Goal: Transaction & Acquisition: Book appointment/travel/reservation

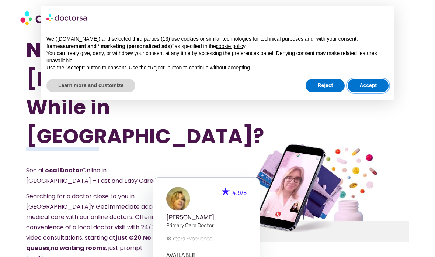
click at [373, 89] on button "Accept" at bounding box center [368, 85] width 41 height 13
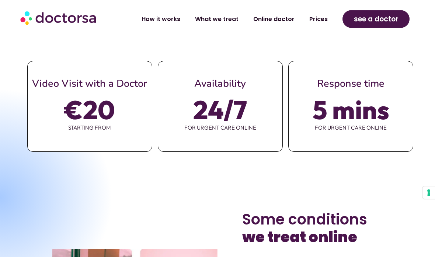
scroll to position [404, 0]
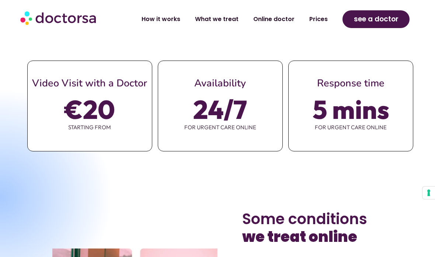
click at [85, 99] on span "€20" at bounding box center [90, 109] width 51 height 21
click at [93, 99] on span "€20" at bounding box center [90, 109] width 51 height 21
click at [82, 99] on span "€20" at bounding box center [90, 109] width 51 height 21
click at [79, 99] on span "€20" at bounding box center [90, 109] width 51 height 21
click at [380, 22] on span "see a doctor" at bounding box center [376, 19] width 45 height 12
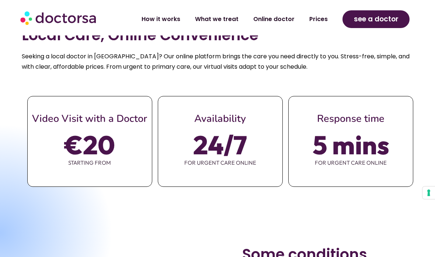
scroll to position [434, 0]
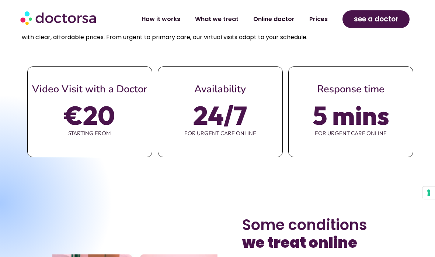
click at [278, 24] on link "Online doctor" at bounding box center [274, 19] width 56 height 17
click at [281, 16] on link "Online doctor" at bounding box center [274, 19] width 56 height 17
click at [273, 17] on link "Online doctor" at bounding box center [274, 19] width 56 height 17
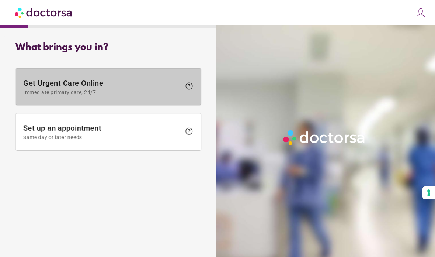
click at [66, 90] on span "Immediate primary care, 24/7" at bounding box center [102, 92] width 158 height 6
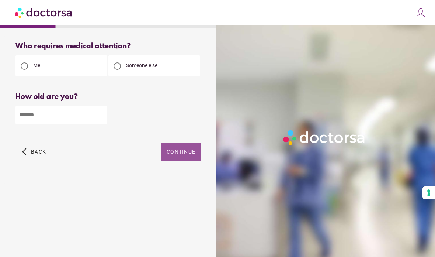
click at [169, 154] on span "Continue" at bounding box center [181, 152] width 29 height 6
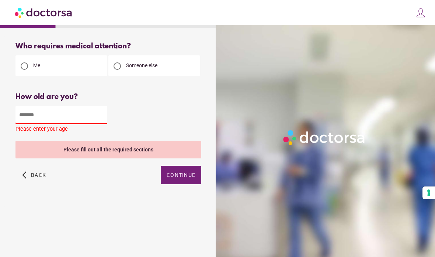
click at [38, 114] on input "number" at bounding box center [61, 115] width 92 height 18
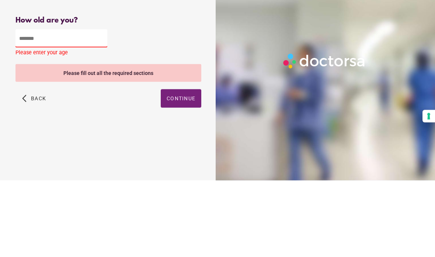
scroll to position [30, 0]
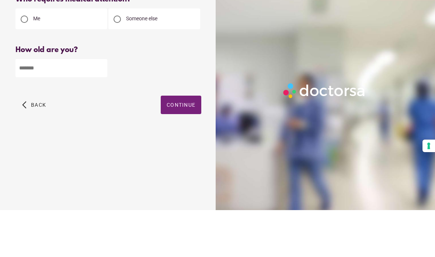
type input "**"
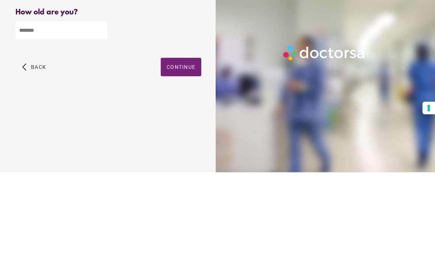
click at [172, 142] on span "button" at bounding box center [181, 151] width 41 height 18
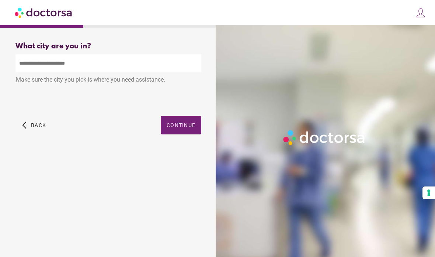
scroll to position [0, 0]
click at [33, 65] on input "text" at bounding box center [108, 63] width 186 height 18
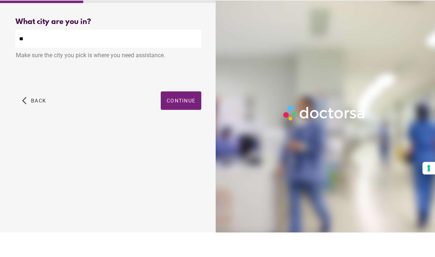
type input "*"
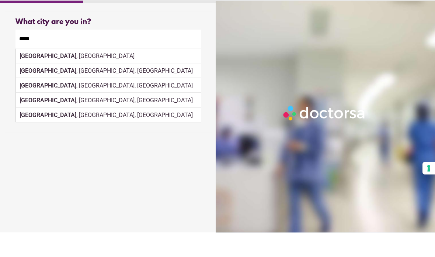
click at [56, 73] on div "[GEOGRAPHIC_DATA] , [GEOGRAPHIC_DATA]" at bounding box center [108, 80] width 185 height 15
type input "**********"
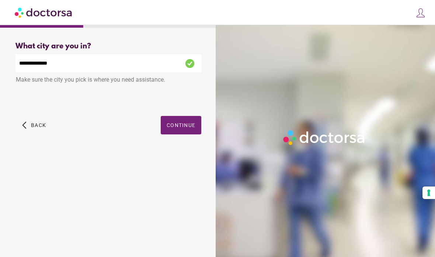
click at [179, 116] on span "button" at bounding box center [181, 125] width 41 height 18
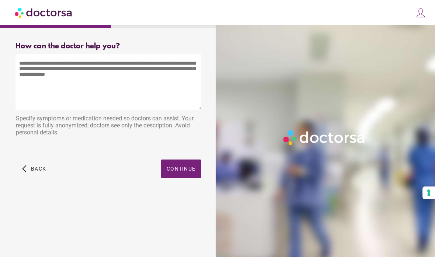
click at [40, 72] on textarea at bounding box center [108, 81] width 186 height 55
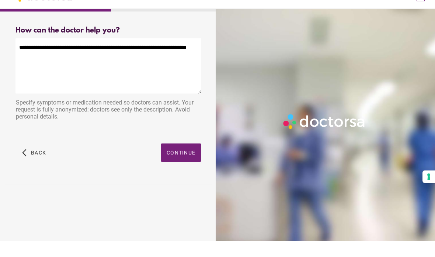
click at [23, 54] on textarea "**********" at bounding box center [108, 81] width 186 height 55
click at [118, 54] on textarea "**********" at bounding box center [108, 81] width 186 height 55
click at [50, 54] on textarea "**********" at bounding box center [108, 81] width 186 height 55
click at [103, 54] on textarea "**********" at bounding box center [108, 81] width 186 height 55
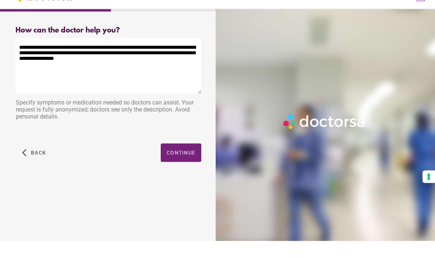
scroll to position [0, 0]
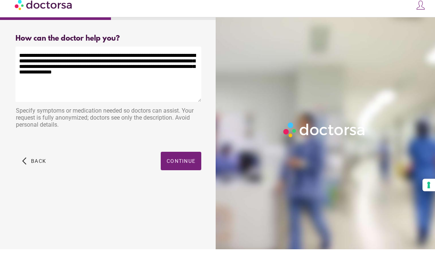
click at [302, 52] on div at bounding box center [327, 153] width 222 height 257
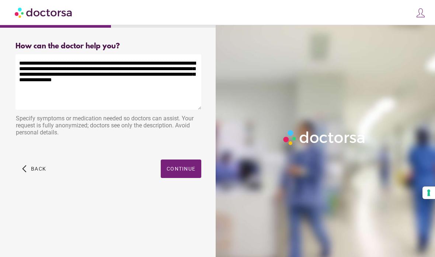
click at [90, 81] on textarea "**********" at bounding box center [108, 81] width 186 height 55
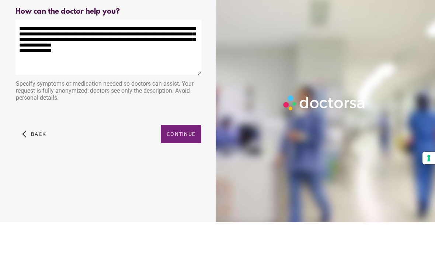
type textarea "**********"
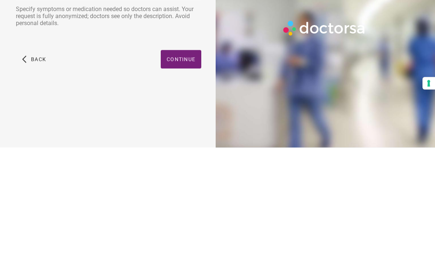
click at [183, 166] on span "Continue" at bounding box center [181, 169] width 29 height 6
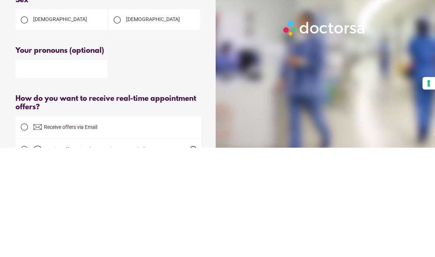
scroll to position [30, 0]
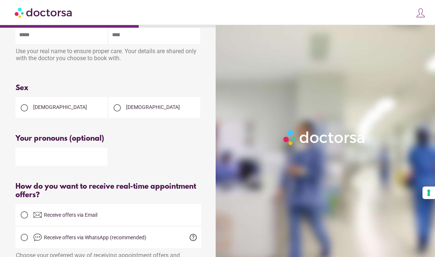
click at [18, 110] on div at bounding box center [24, 107] width 15 height 15
click at [31, 166] on input "text" at bounding box center [61, 157] width 92 height 18
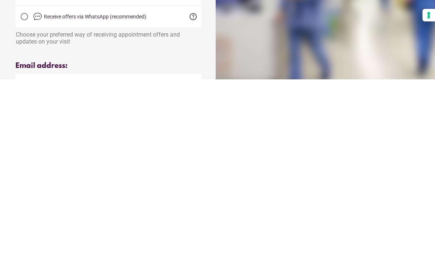
scroll to position [75, 0]
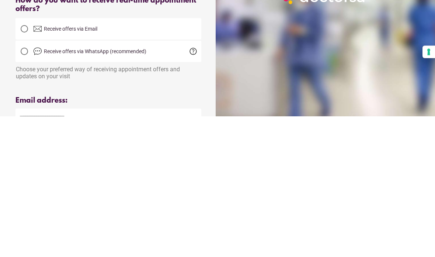
type input "***"
click at [34, 165] on img at bounding box center [37, 169] width 9 height 9
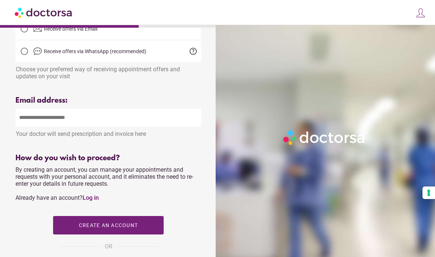
click at [37, 125] on input "email" at bounding box center [108, 117] width 186 height 18
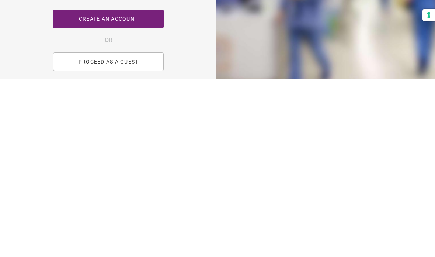
scroll to position [257, 0]
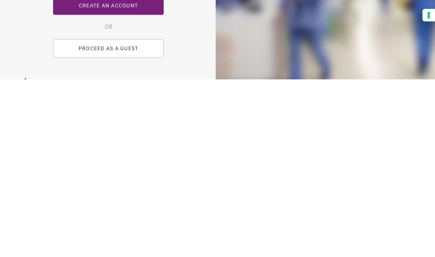
type input "**********"
click at [114, 216] on button "PROCEED AS A GUEST" at bounding box center [108, 225] width 111 height 18
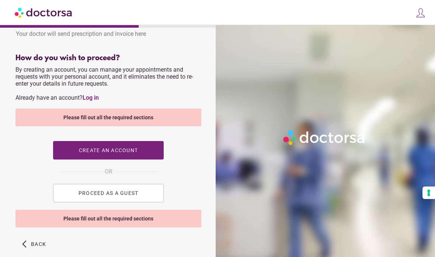
click at [125, 125] on div "Please fill out all the required sections" at bounding box center [108, 117] width 186 height 18
click at [111, 196] on span "PROCEED AS A GUEST" at bounding box center [109, 193] width 60 height 6
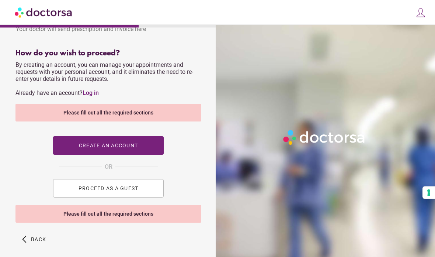
scroll to position [329, 0]
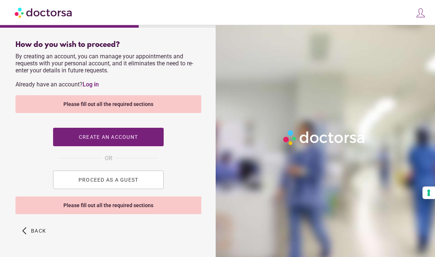
click at [44, 233] on span "Back" at bounding box center [38, 231] width 15 height 6
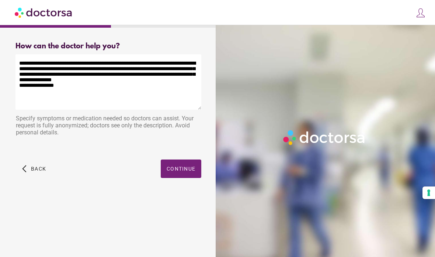
scroll to position [30, 0]
click at [187, 166] on span "Continue" at bounding box center [181, 169] width 29 height 6
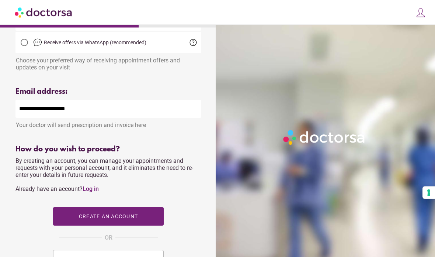
scroll to position [231, 0]
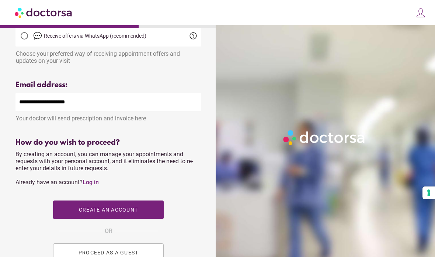
click at [100, 255] on span "PROCEED AS A GUEST" at bounding box center [109, 252] width 60 height 6
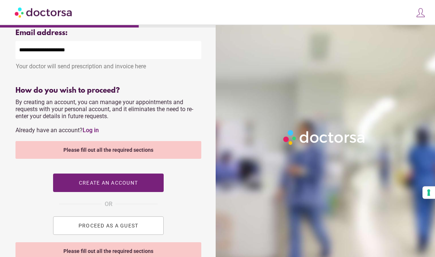
scroll to position [284, 0]
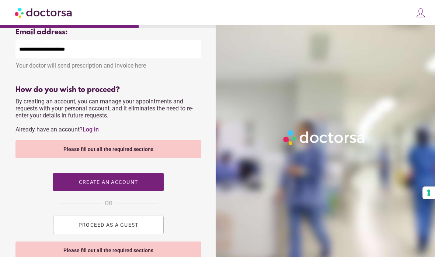
click at [107, 228] on span "PROCEED AS A GUEST" at bounding box center [109, 225] width 60 height 6
click at [103, 234] on button "PROCEED AS A GUEST" at bounding box center [108, 224] width 111 height 18
click at [86, 228] on span "PROCEED AS A GUEST" at bounding box center [109, 225] width 60 height 6
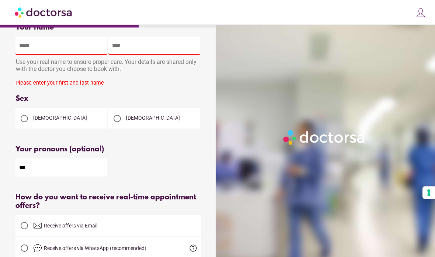
scroll to position [0, 0]
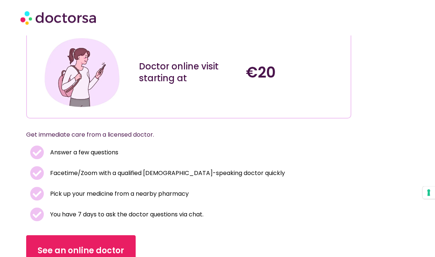
scroll to position [65, 0]
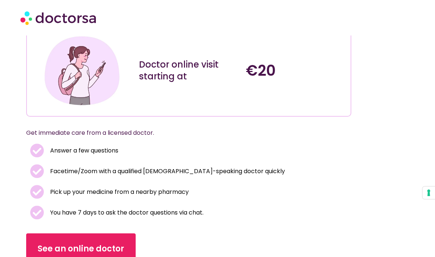
click at [92, 245] on span "See an online doctor" at bounding box center [81, 249] width 87 height 12
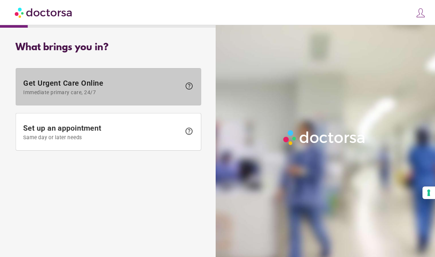
click at [103, 87] on span "Get Urgent Care Online Immediate primary care, 24/7" at bounding box center [102, 87] width 158 height 17
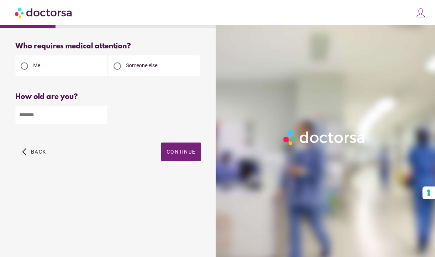
click at [41, 118] on input "number" at bounding box center [61, 115] width 92 height 18
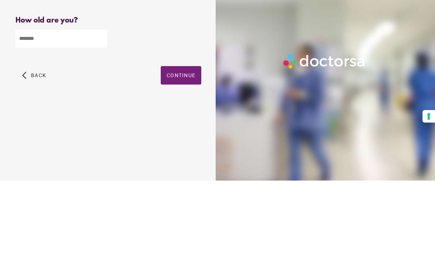
type input "**"
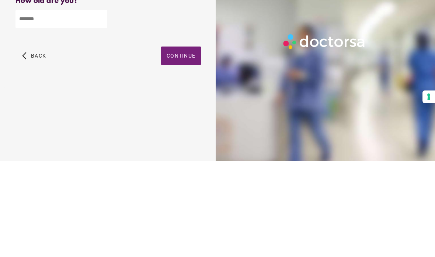
click at [184, 149] on span "Continue" at bounding box center [181, 152] width 29 height 6
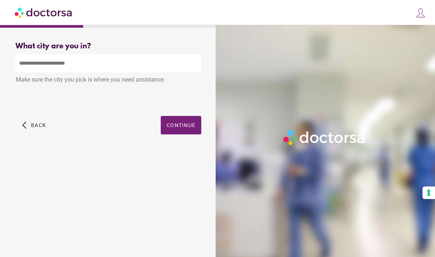
click at [36, 54] on input "text" at bounding box center [108, 63] width 186 height 18
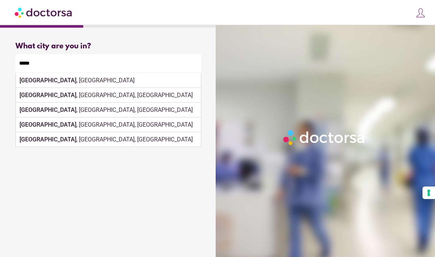
click at [60, 73] on div "Paris , France" at bounding box center [108, 80] width 185 height 15
type input "**********"
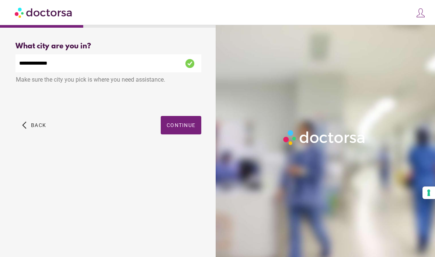
click at [188, 116] on span "button" at bounding box center [181, 125] width 41 height 18
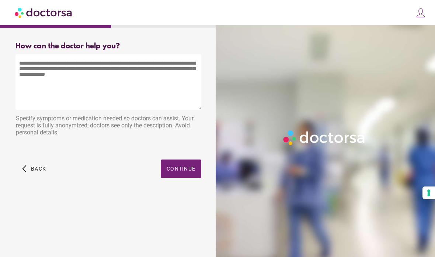
scroll to position [0, 0]
click at [40, 72] on textarea at bounding box center [108, 81] width 186 height 55
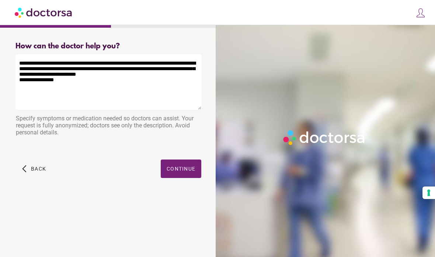
type textarea "**********"
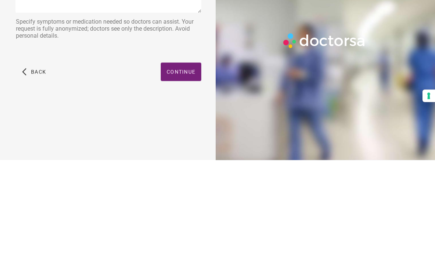
click at [182, 166] on span "Continue" at bounding box center [181, 169] width 29 height 6
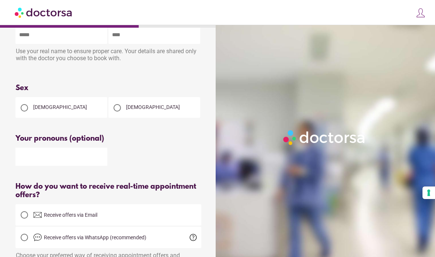
click at [18, 115] on div at bounding box center [24, 107] width 15 height 15
click at [24, 160] on input "text" at bounding box center [61, 157] width 92 height 18
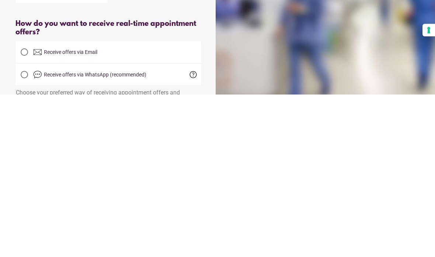
type input "***"
click at [34, 210] on img at bounding box center [37, 214] width 9 height 9
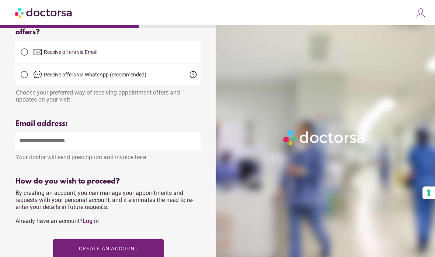
click at [31, 144] on input "email" at bounding box center [108, 141] width 186 height 18
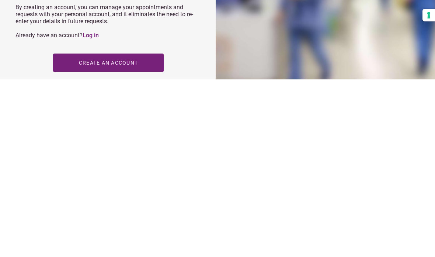
scroll to position [201, 0]
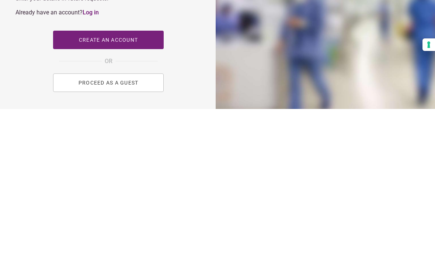
type input "**********"
click at [113, 221] on button "PROCEED AS A GUEST" at bounding box center [108, 230] width 111 height 18
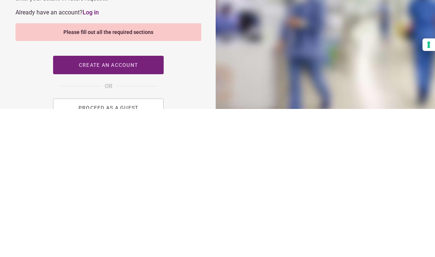
scroll to position [286, 0]
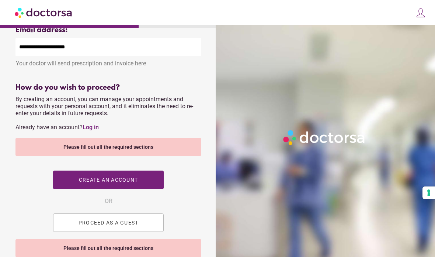
click at [112, 182] on span "button" at bounding box center [108, 179] width 111 height 18
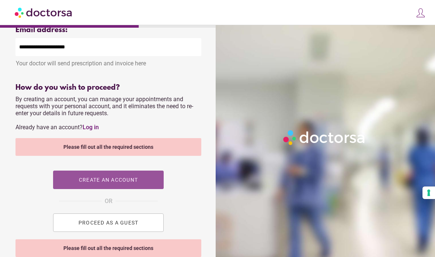
click at [113, 183] on span "Create an account" at bounding box center [108, 180] width 59 height 6
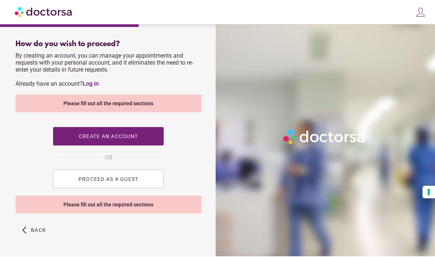
scroll to position [358, 0]
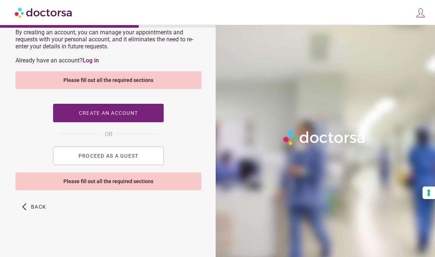
click at [37, 206] on span "Back" at bounding box center [38, 207] width 15 height 6
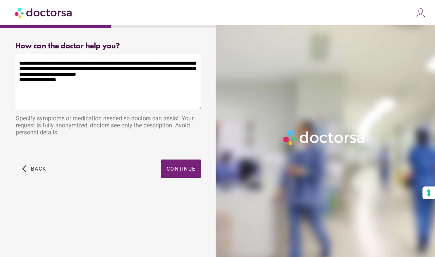
scroll to position [30, 0]
click at [183, 159] on span "button" at bounding box center [181, 168] width 41 height 18
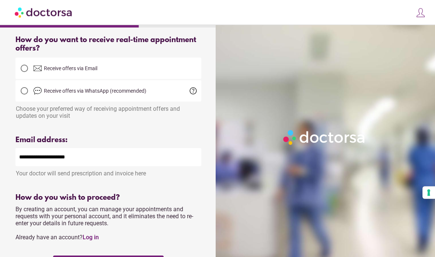
scroll to position [176, 0]
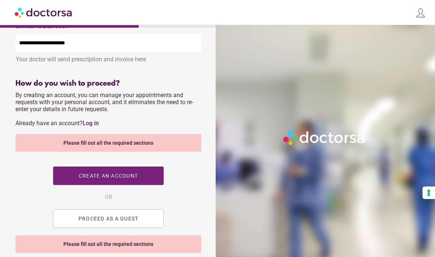
scroll to position [302, 0]
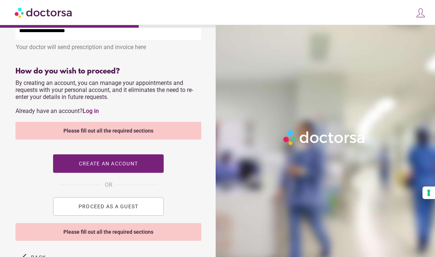
click at [108, 237] on div "Please fill out all the required sections" at bounding box center [108, 232] width 186 height 18
click at [32, 256] on span "button" at bounding box center [34, 257] width 30 height 18
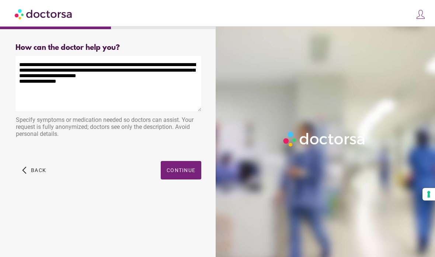
scroll to position [30, 0]
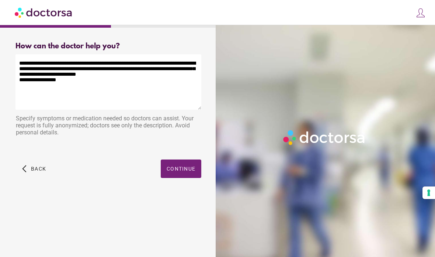
click at [190, 159] on span "button" at bounding box center [181, 168] width 41 height 18
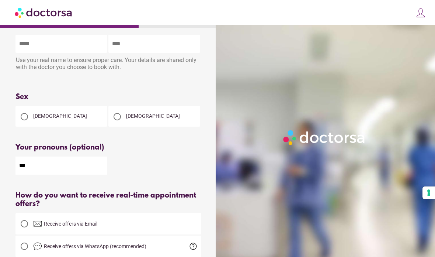
scroll to position [0, 0]
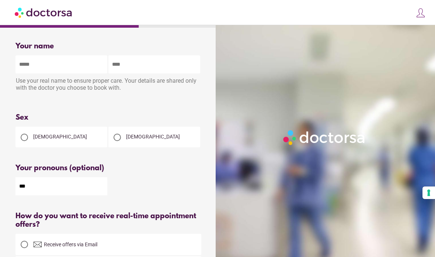
click at [33, 64] on input "text" at bounding box center [61, 64] width 92 height 18
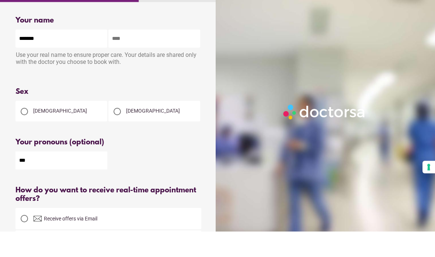
type input "*******"
click at [134, 55] on input "text" at bounding box center [154, 64] width 92 height 18
type input "********"
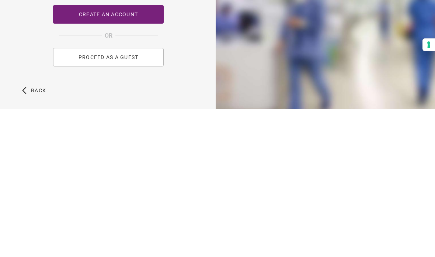
scroll to position [278, 0]
click at [103, 202] on span "PROCEED AS A GUEST" at bounding box center [109, 205] width 60 height 6
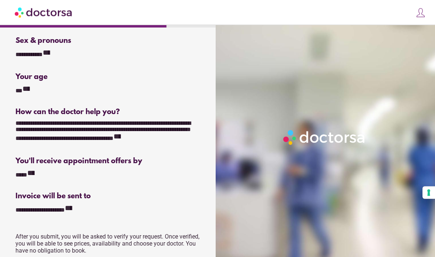
scroll to position [164, 0]
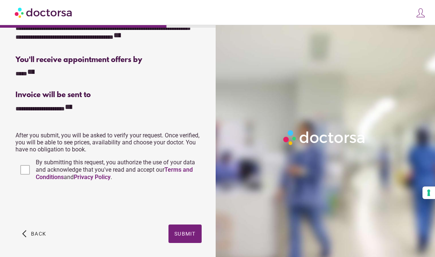
click at [15, 181] on div "By submitting this request, you authorize the use of your data and acknowledge …" at bounding box center [108, 170] width 186 height 22
click at [193, 233] on span "Submit" at bounding box center [184, 234] width 21 height 6
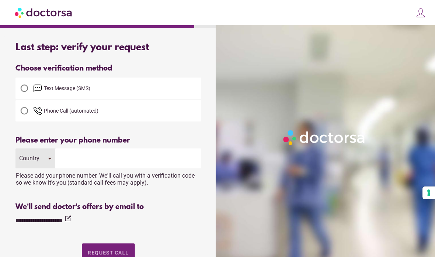
click at [82, 161] on input "tel" at bounding box center [128, 158] width 146 height 20
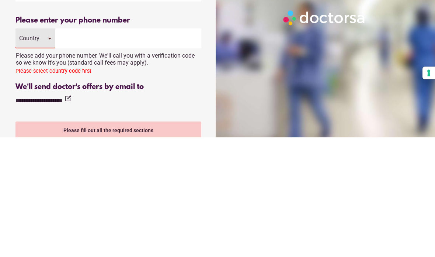
click at [30, 188] on div "Please select country code first" at bounding box center [108, 192] width 186 height 9
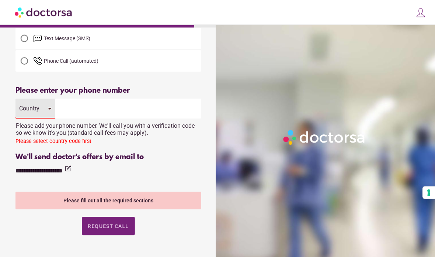
scroll to position [48, 0]
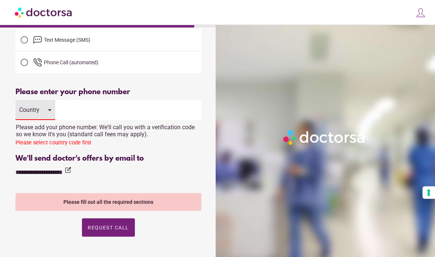
click at [45, 112] on div "Country" at bounding box center [35, 110] width 40 height 20
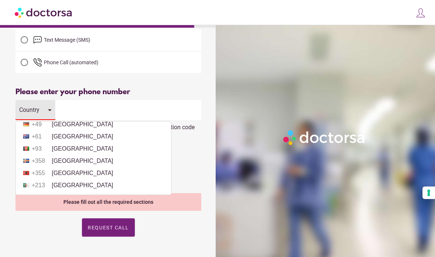
scroll to position [45, 0]
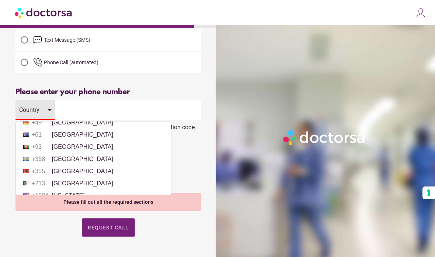
click at [70, 138] on li "+61 Australia" at bounding box center [94, 134] width 148 height 11
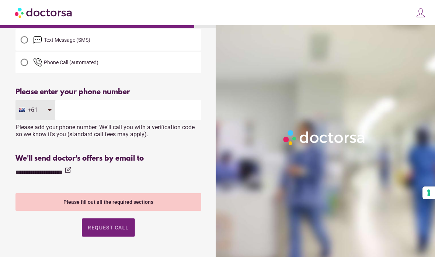
click at [79, 112] on input "tel" at bounding box center [128, 110] width 146 height 20
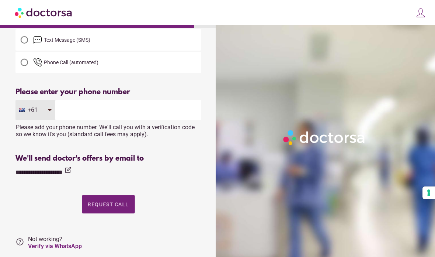
scroll to position [48, 0]
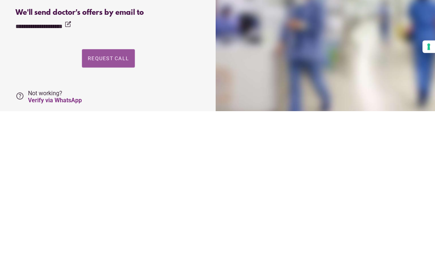
type input "*********"
click at [112, 201] on span "Request Call" at bounding box center [108, 204] width 41 height 6
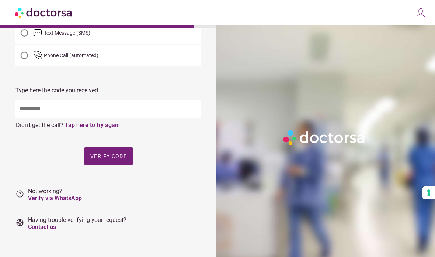
scroll to position [61, 0]
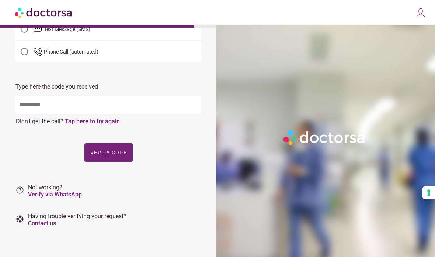
click at [46, 195] on link "Verify via WhatsApp" at bounding box center [55, 194] width 54 height 7
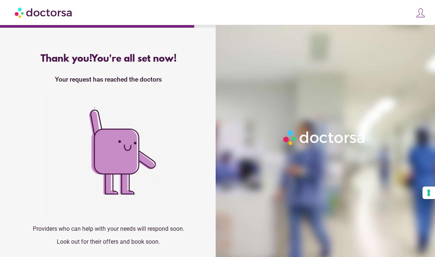
scroll to position [0, 0]
